Goal: Task Accomplishment & Management: Manage account settings

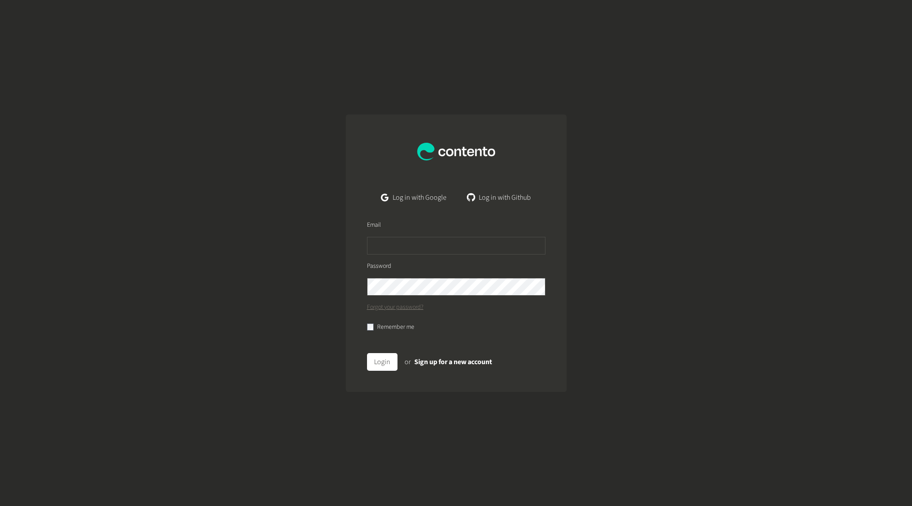
click at [365, 217] on form "Email Password Forgot your password? Remember me Login or Sign up for a new acc…" at bounding box center [456, 299] width 221 height 186
click at [395, 241] on input "text" at bounding box center [456, 246] width 179 height 18
click at [415, 205] on link "Log in with Google" at bounding box center [413, 198] width 79 height 18
click at [417, 202] on link "Log in with Google" at bounding box center [413, 198] width 79 height 18
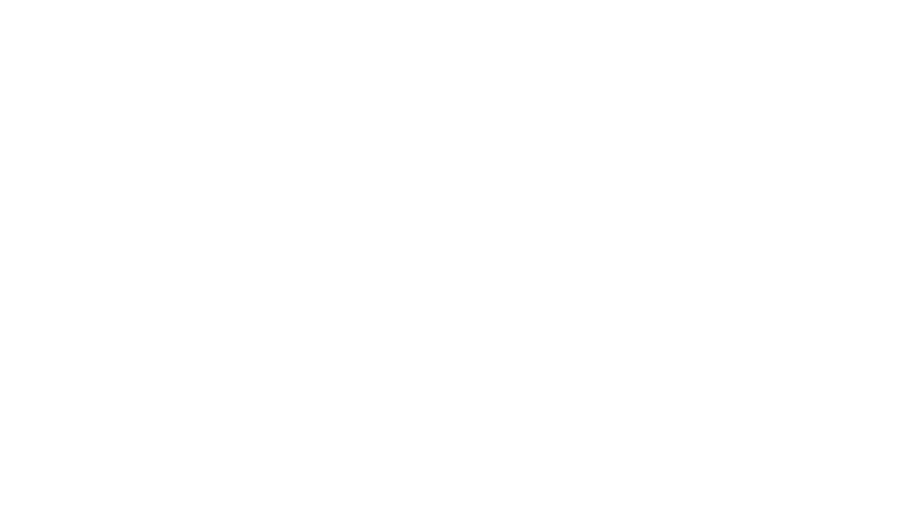
click at [389, 75] on body at bounding box center [456, 253] width 912 height 506
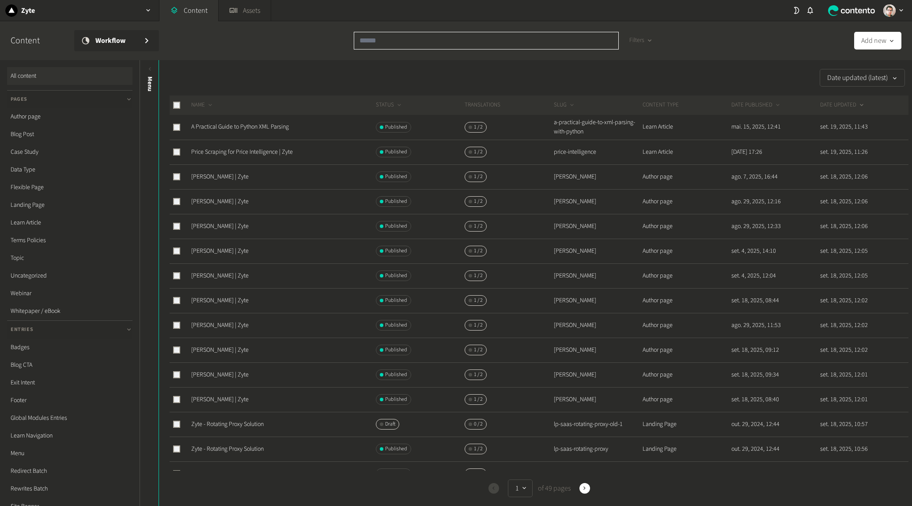
click at [495, 42] on input "text" at bounding box center [486, 41] width 265 height 18
paste input "**********"
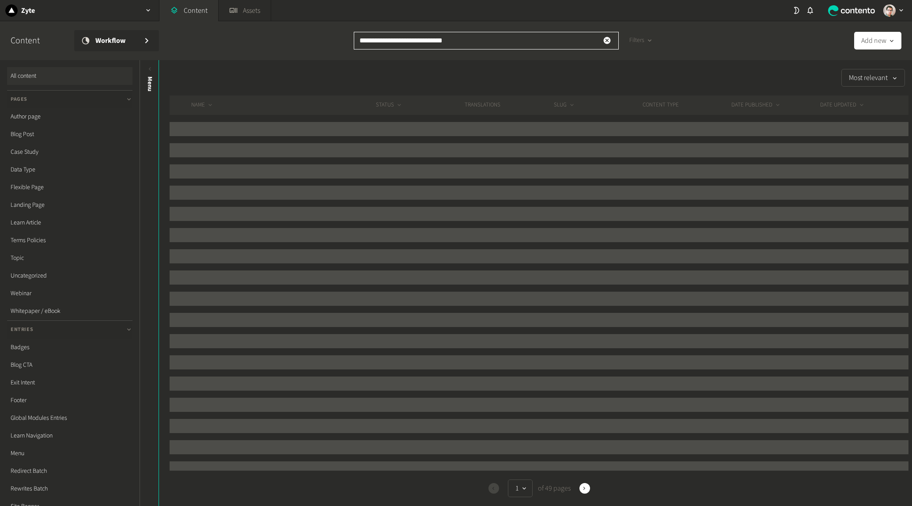
type input "**********"
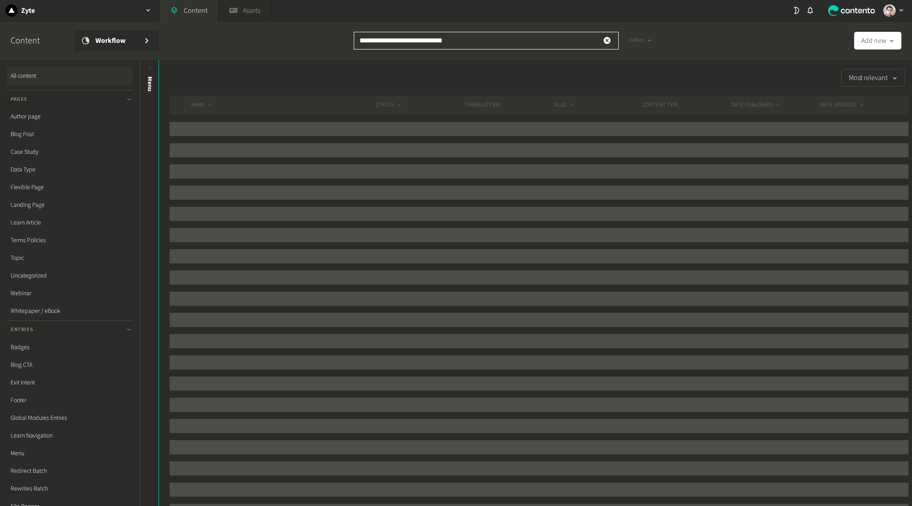
click at [471, 41] on input "**********" at bounding box center [486, 41] width 265 height 18
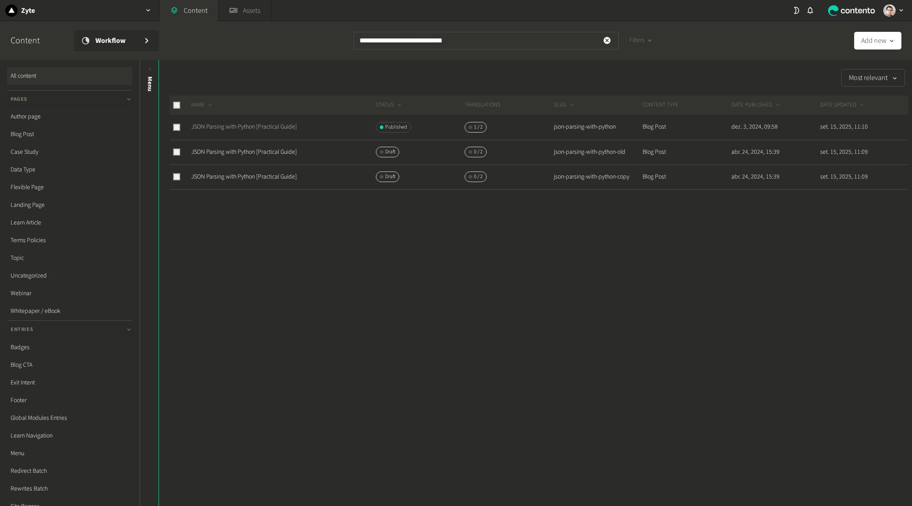
click at [285, 124] on link "JSON Parsing with Python [Practical Guide]" at bounding box center [244, 126] width 106 height 9
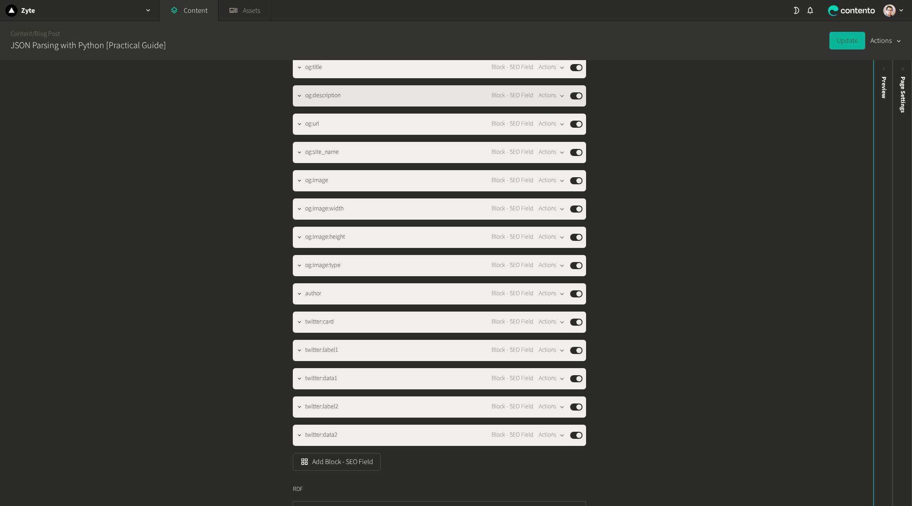
scroll to position [6342, 0]
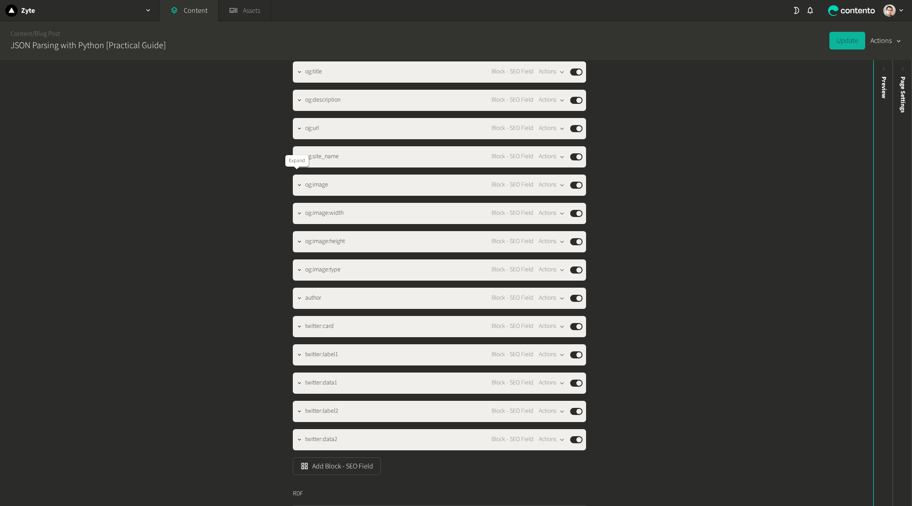
click at [296, 19] on icon "button" at bounding box center [299, 15] width 6 height 6
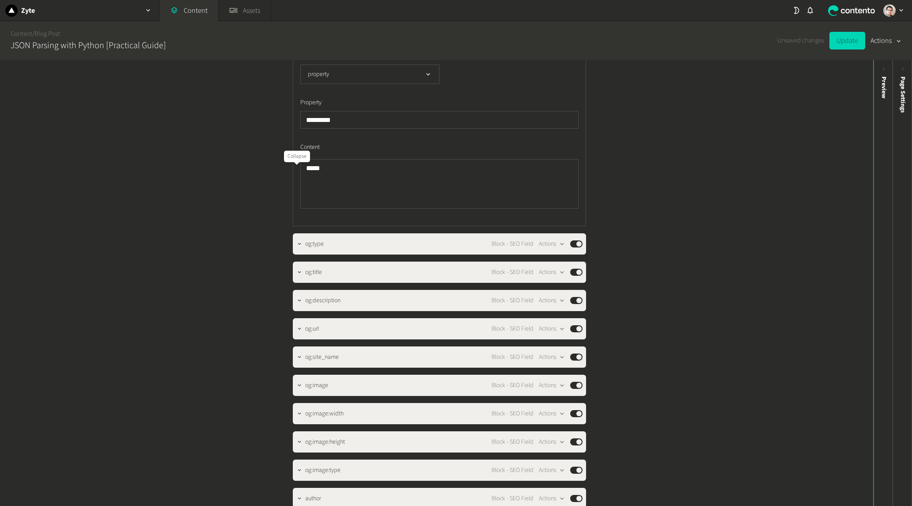
click at [296, 17] on div at bounding box center [300, 11] width 11 height 12
click at [298, 14] on icon "button" at bounding box center [299, 11] width 6 height 6
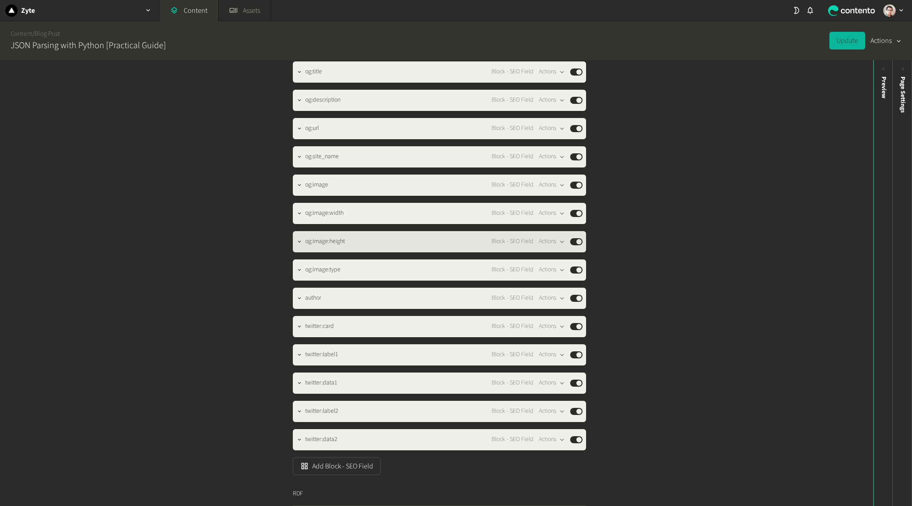
scroll to position [6453, 0]
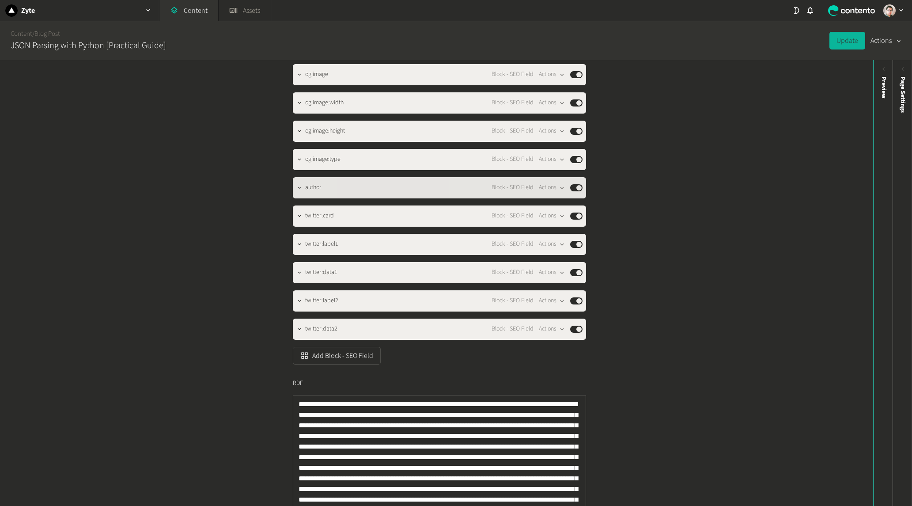
click at [293, 198] on div "author Block - SEO Field Actions Published" at bounding box center [439, 187] width 293 height 21
click at [299, 191] on icon "button" at bounding box center [299, 188] width 6 height 6
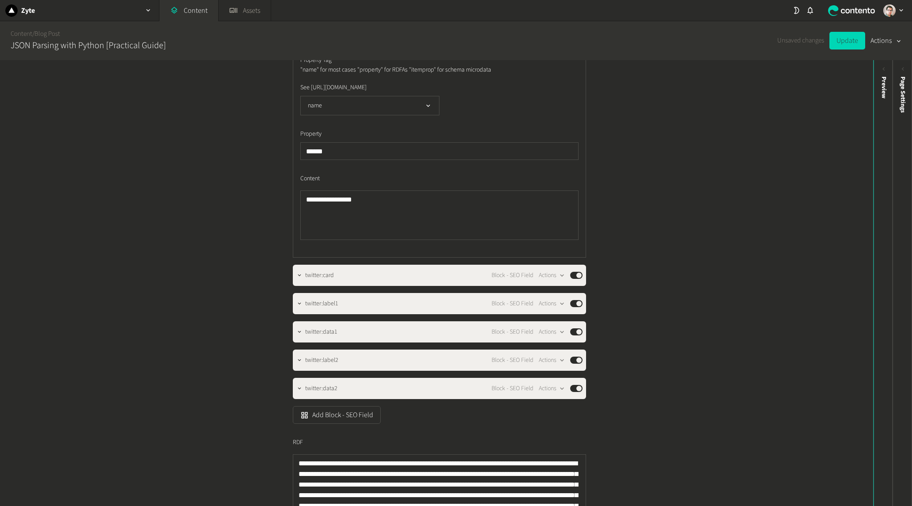
scroll to position [6619, 0]
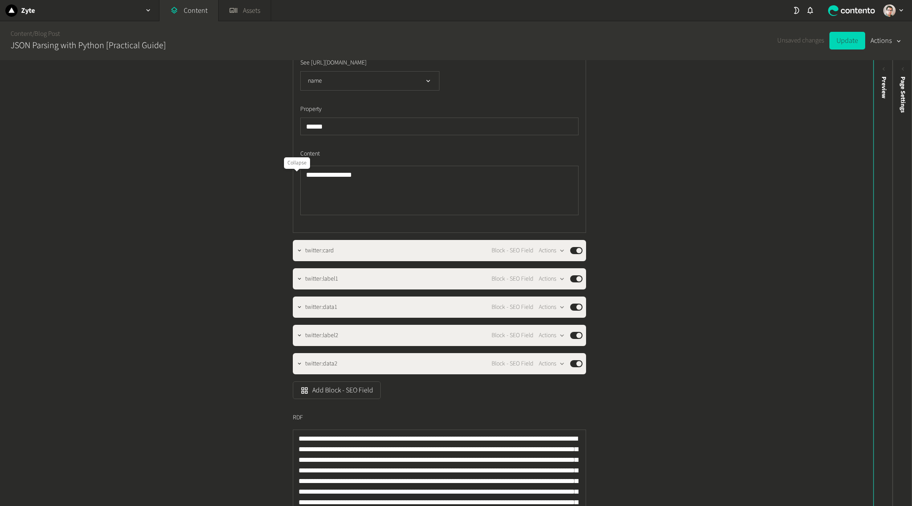
click at [298, 19] on icon "button" at bounding box center [299, 18] width 3 height 2
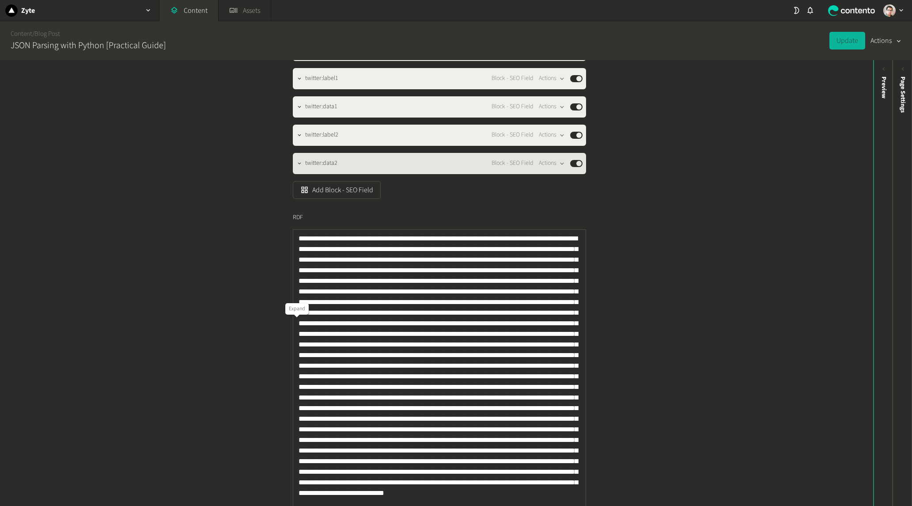
click at [300, 167] on icon "button" at bounding box center [299, 163] width 6 height 6
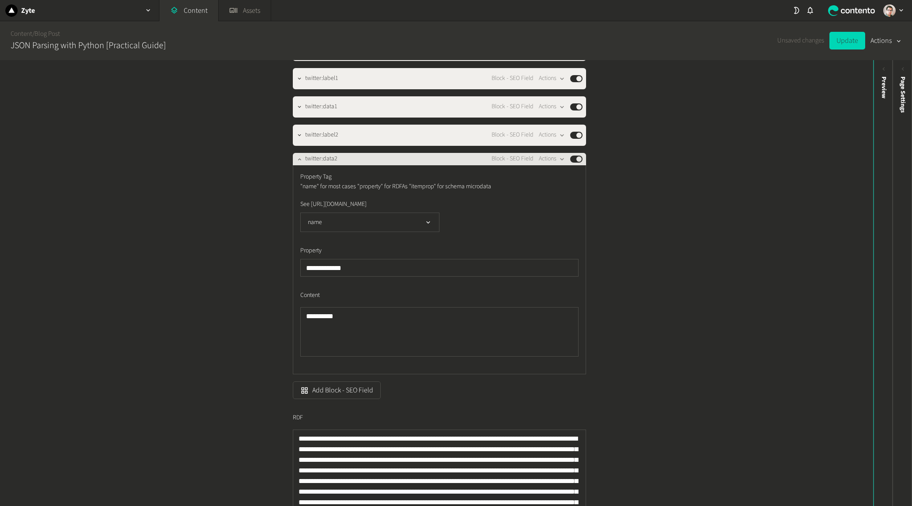
click at [300, 327] on div "**********" at bounding box center [439, 269] width 293 height 209
click at [296, 162] on icon "button" at bounding box center [299, 159] width 6 height 6
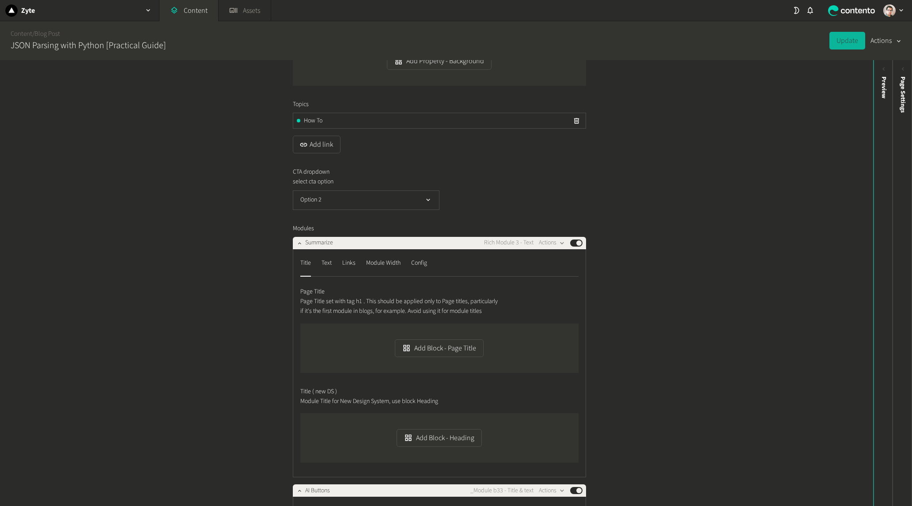
scroll to position [488, 0]
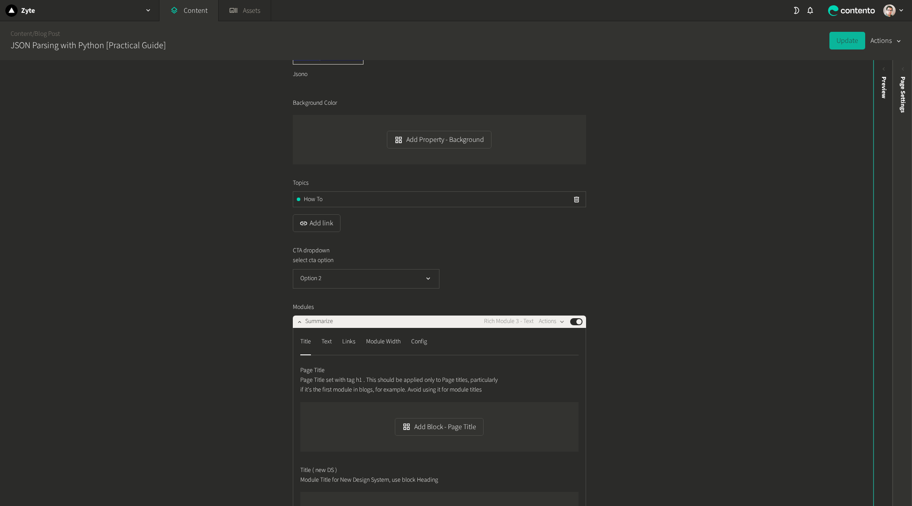
click at [903, 107] on span "Page Settings" at bounding box center [903, 94] width 9 height 36
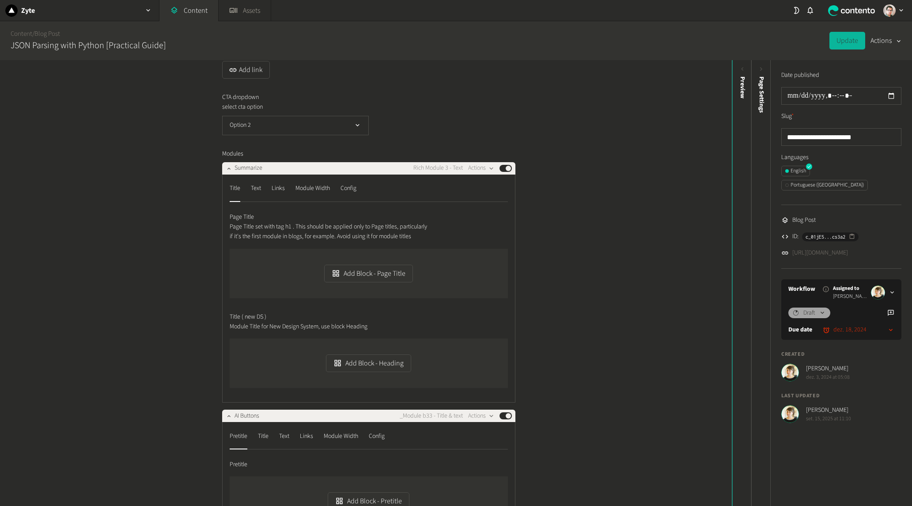
scroll to position [718, 0]
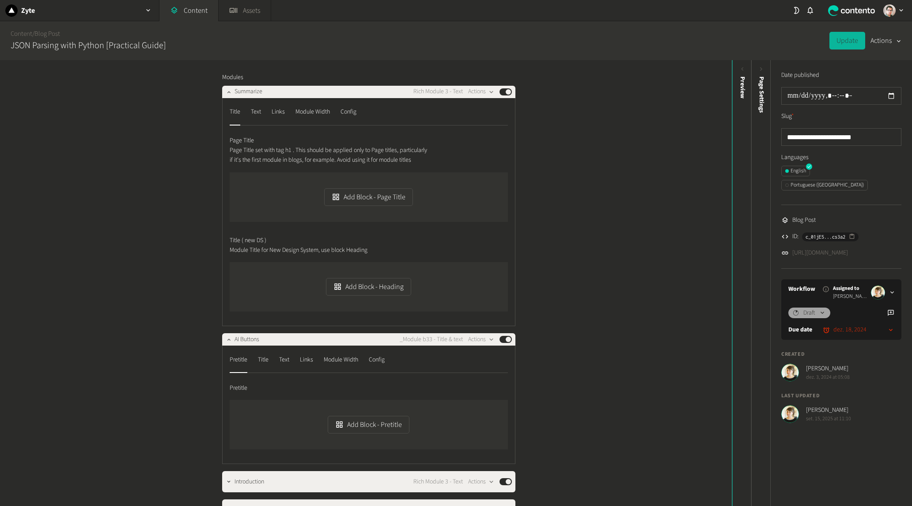
click at [260, 125] on nav "Title Text Links Module Width Config" at bounding box center [369, 115] width 278 height 20
click at [258, 119] on div "Text" at bounding box center [256, 112] width 10 height 14
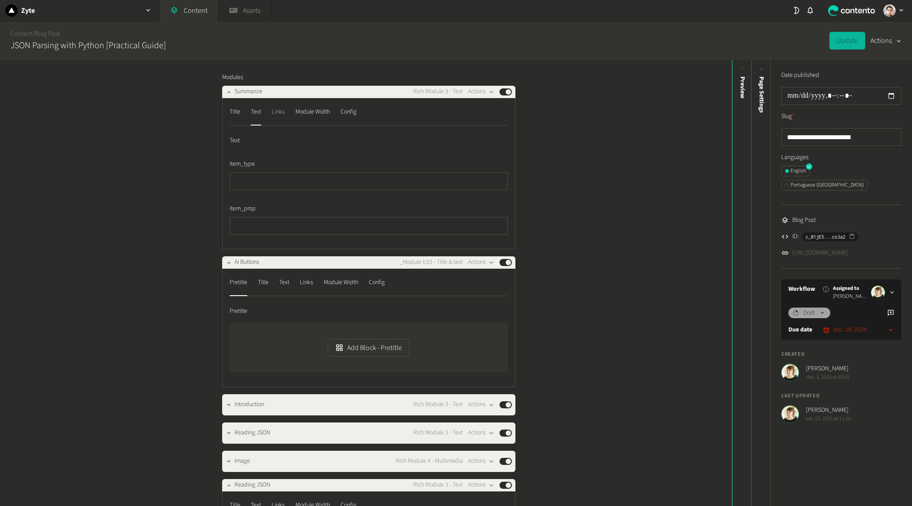
click at [274, 119] on div "Links" at bounding box center [278, 112] width 13 height 14
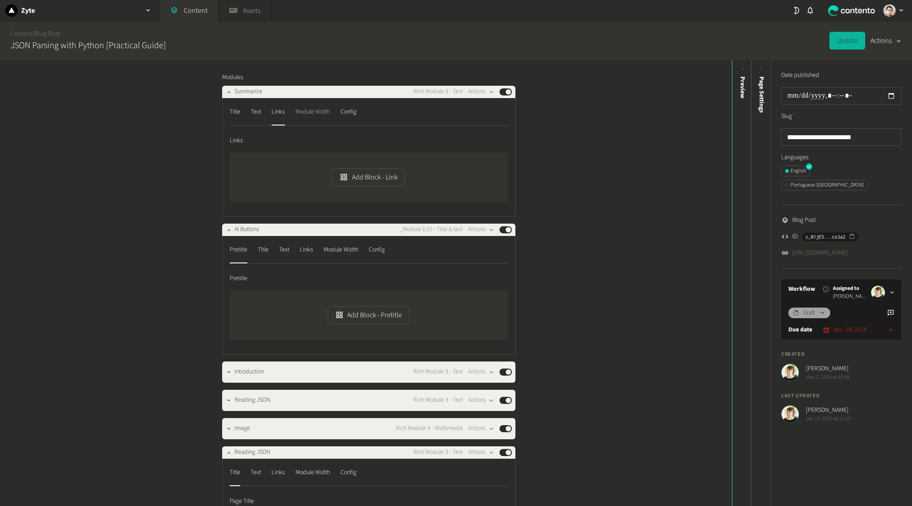
click at [305, 119] on div "Module Width" at bounding box center [313, 112] width 34 height 14
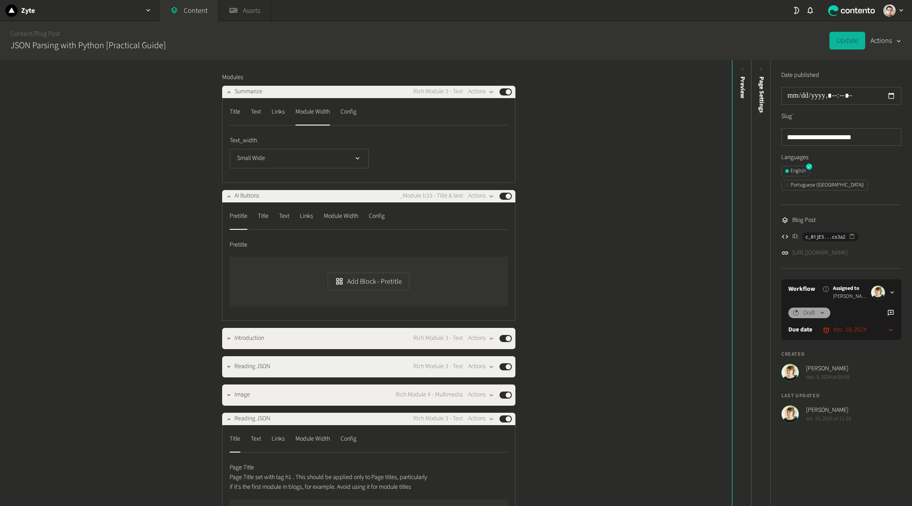
click at [362, 125] on nav "Title Text Links Module Width Config" at bounding box center [369, 115] width 278 height 20
click at [355, 119] on div "Config" at bounding box center [349, 112] width 16 height 14
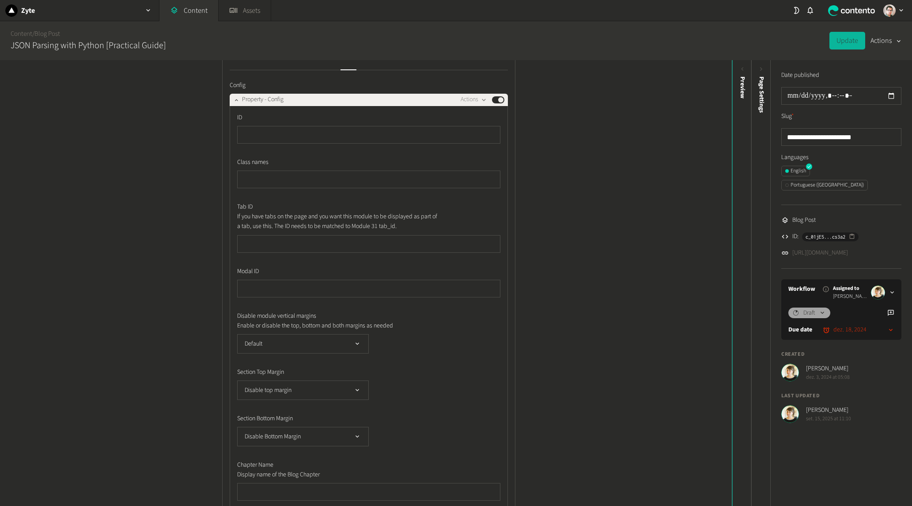
scroll to position [552, 0]
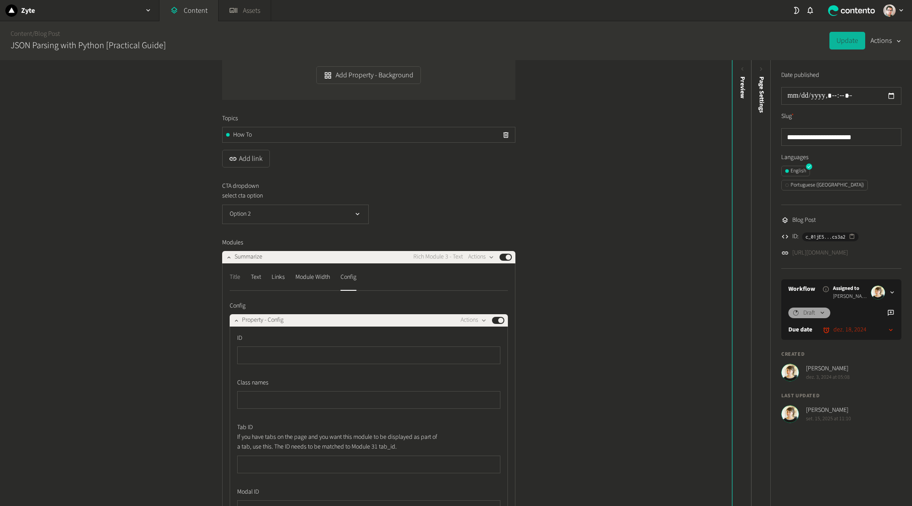
click at [234, 285] on div "Title" at bounding box center [235, 277] width 11 height 14
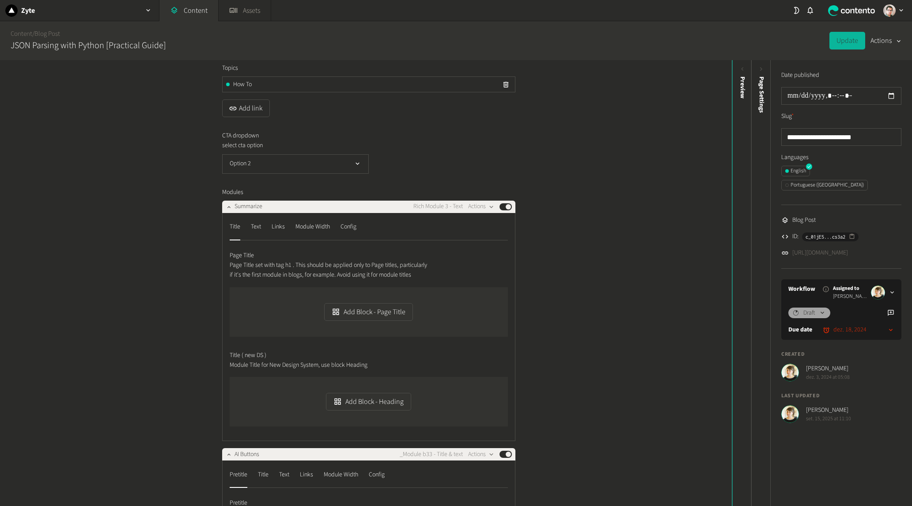
scroll to position [663, 0]
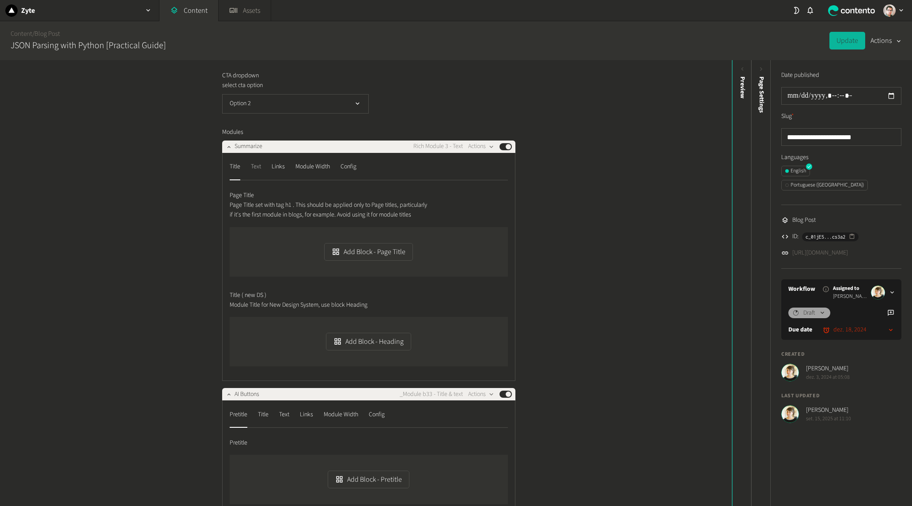
click at [251, 174] on div "Text" at bounding box center [256, 167] width 10 height 14
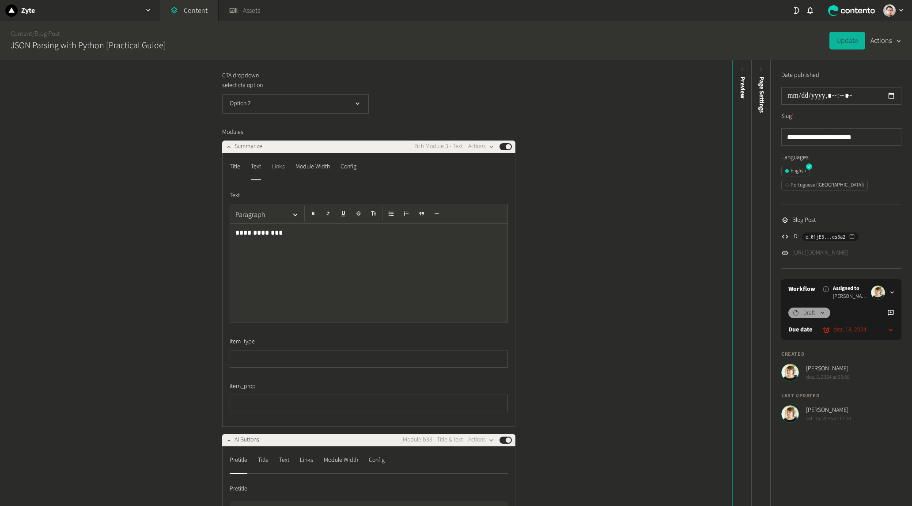
click at [276, 174] on div "Links" at bounding box center [278, 167] width 13 height 14
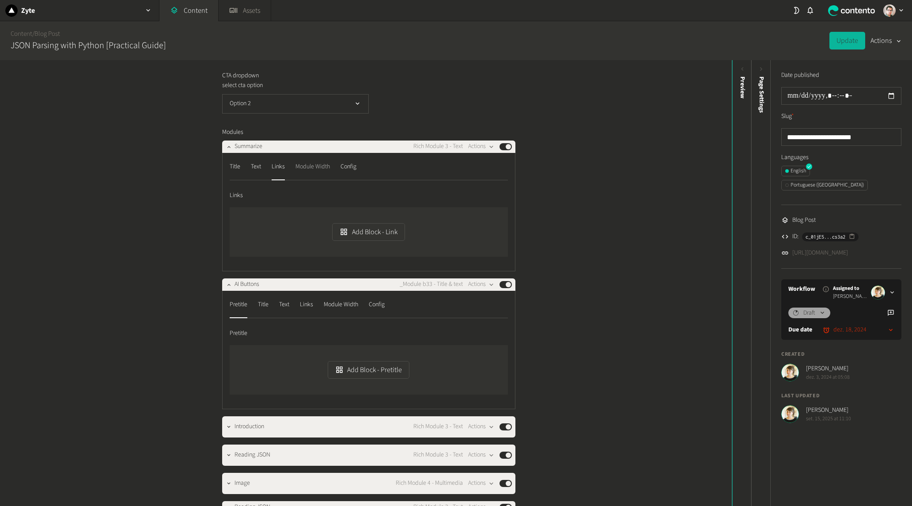
click at [319, 174] on div "Module Width" at bounding box center [313, 167] width 34 height 14
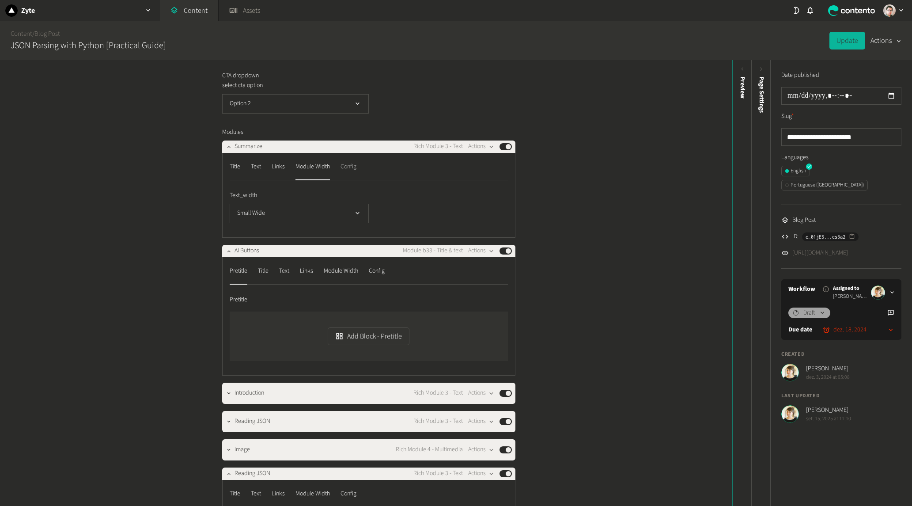
click at [354, 174] on div "Config" at bounding box center [349, 167] width 16 height 14
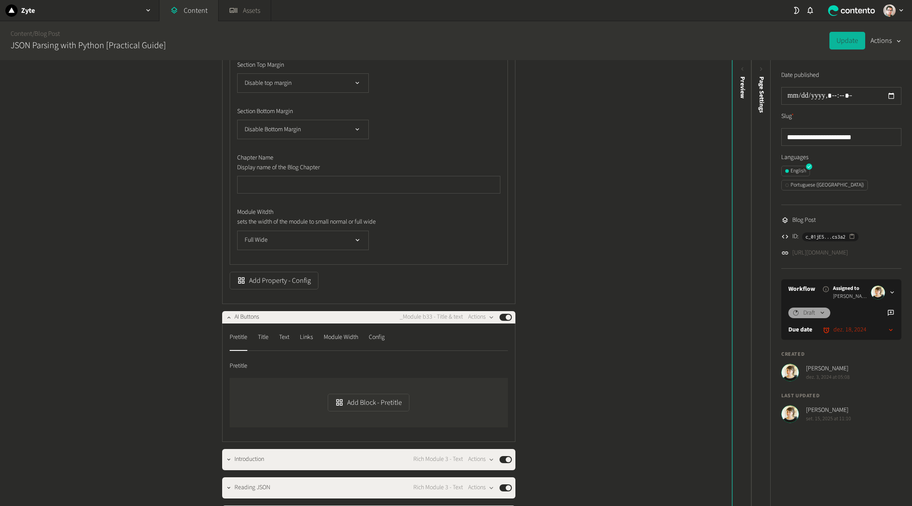
scroll to position [1215, 0]
